Goal: Check status: Check status

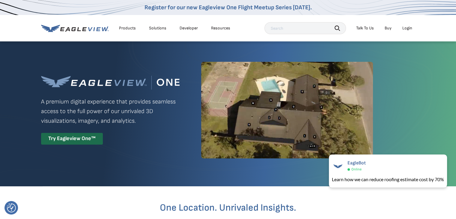
click at [408, 29] on div "Login" at bounding box center [407, 27] width 10 height 5
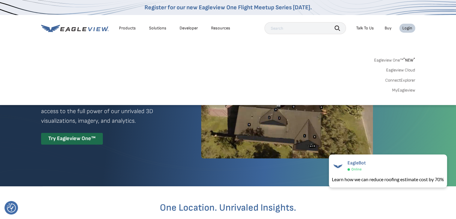
click at [402, 90] on link "MyEagleview" at bounding box center [403, 90] width 23 height 5
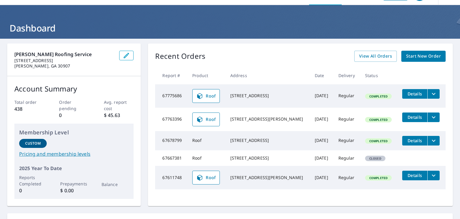
scroll to position [17, 0]
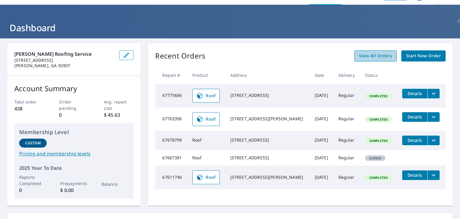
click at [359, 57] on span "View All Orders" at bounding box center [375, 55] width 33 height 7
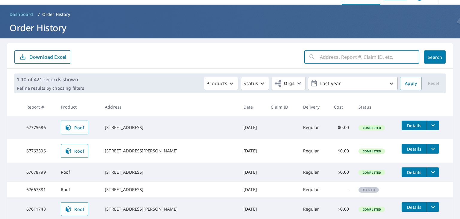
click at [338, 52] on input "text" at bounding box center [370, 57] width 100 height 17
paste input "67763396"
type input "67763396"
click button "Search" at bounding box center [435, 56] width 22 height 13
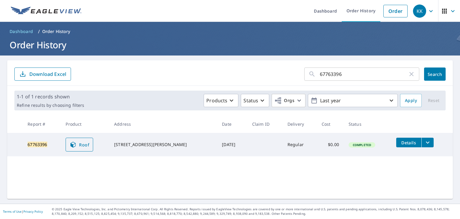
click at [85, 145] on span "Roof" at bounding box center [80, 144] width 20 height 7
